Goal: Information Seeking & Learning: Compare options

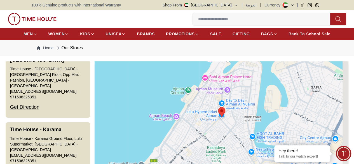
scroll to position [1049, 0]
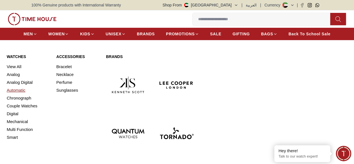
click at [15, 94] on link "Automatic" at bounding box center [28, 90] width 43 height 8
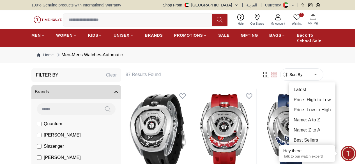
click at [310, 101] on li "Price: High to Low" at bounding box center [312, 100] width 46 height 10
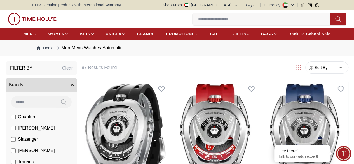
type input "*"
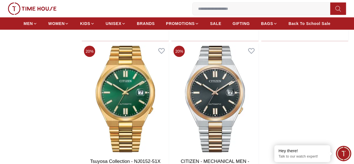
scroll to position [980, 0]
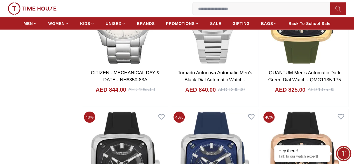
scroll to position [2773, 0]
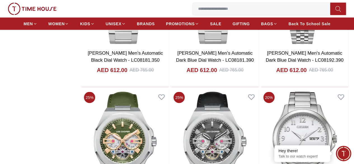
scroll to position [3754, 0]
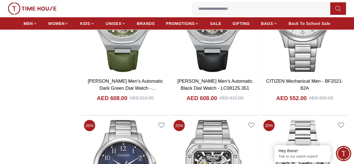
scroll to position [3838, 0]
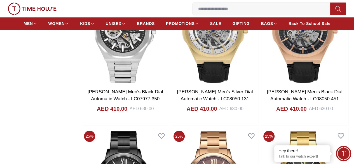
scroll to position [4426, 0]
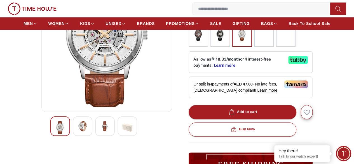
scroll to position [140, 0]
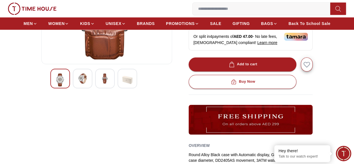
click at [78, 83] on img at bounding box center [83, 78] width 10 height 10
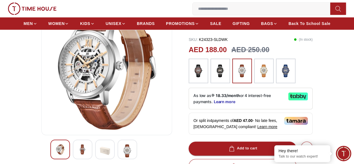
scroll to position [84, 0]
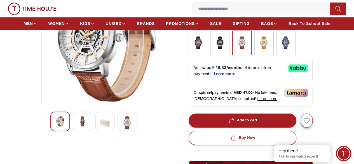
click at [100, 129] on img at bounding box center [105, 122] width 10 height 13
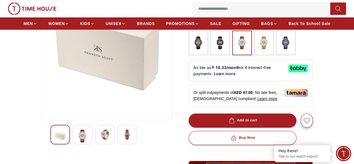
click at [124, 143] on div at bounding box center [128, 135] width 20 height 20
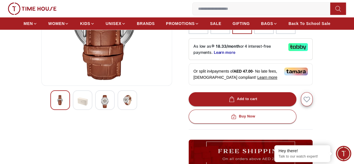
scroll to position [112, 0]
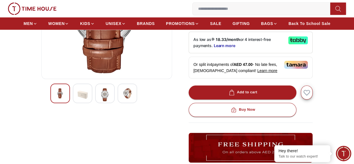
click at [100, 103] on div at bounding box center [105, 93] width 20 height 20
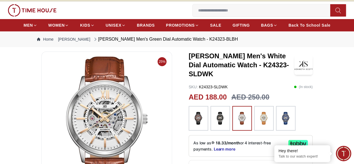
scroll to position [0, 0]
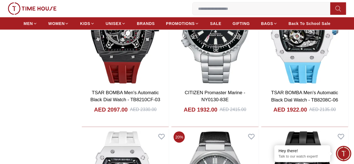
scroll to position [4785, 0]
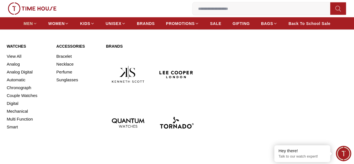
click at [33, 23] on span "MEN" at bounding box center [28, 24] width 9 height 6
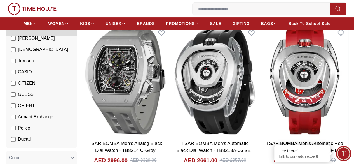
scroll to position [84, 0]
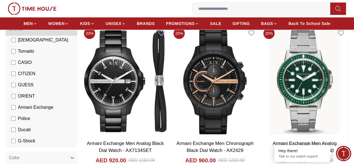
scroll to position [59, 0]
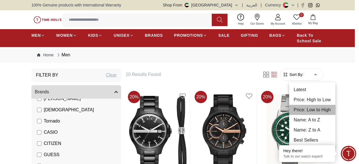
click at [318, 109] on li "Price: Low to High" at bounding box center [312, 110] width 46 height 10
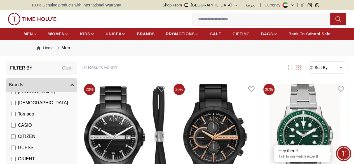
type input "*"
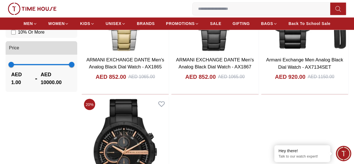
scroll to position [476, 0]
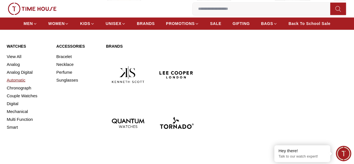
click at [16, 84] on link "Automatic" at bounding box center [28, 80] width 43 height 8
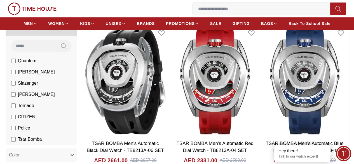
scroll to position [84, 0]
